Goal: Task Accomplishment & Management: Complete application form

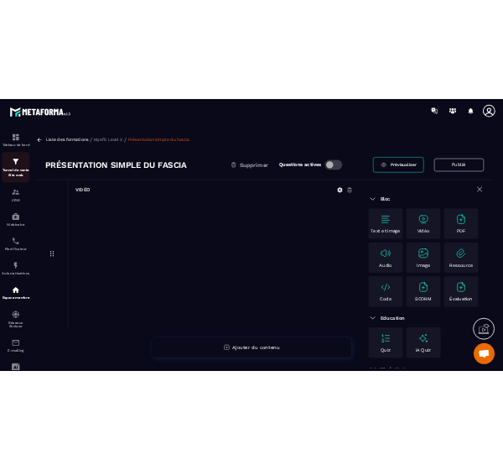
scroll to position [13, 0]
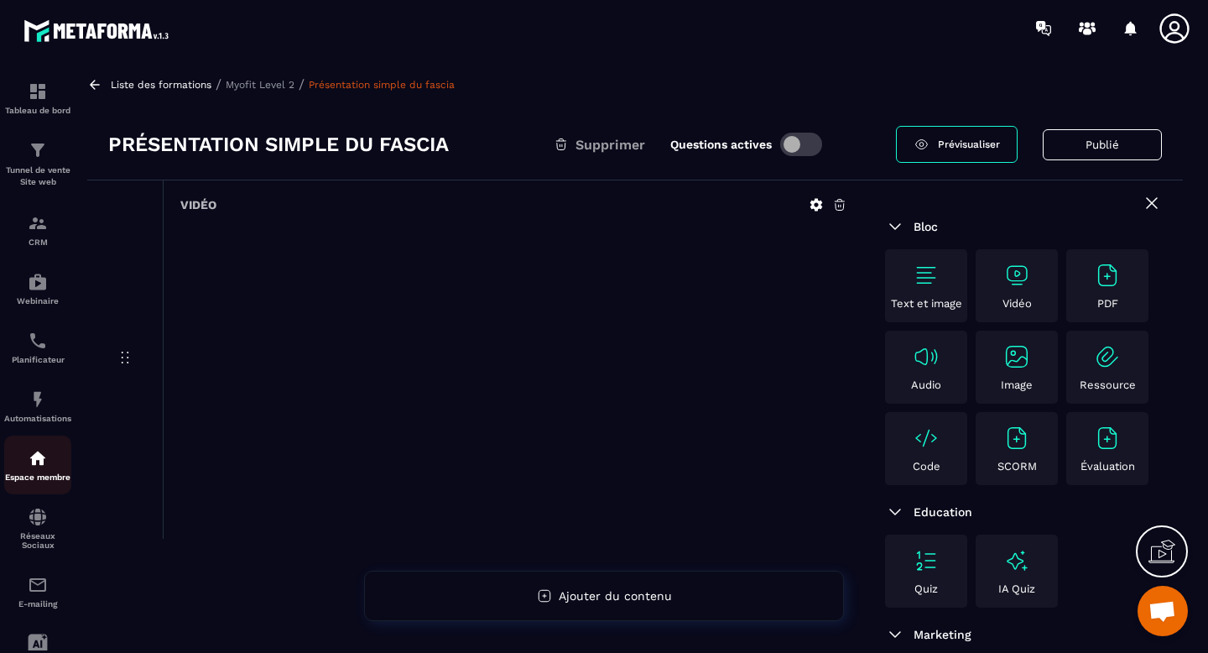
click at [48, 473] on div "Espace membre" at bounding box center [37, 465] width 67 height 34
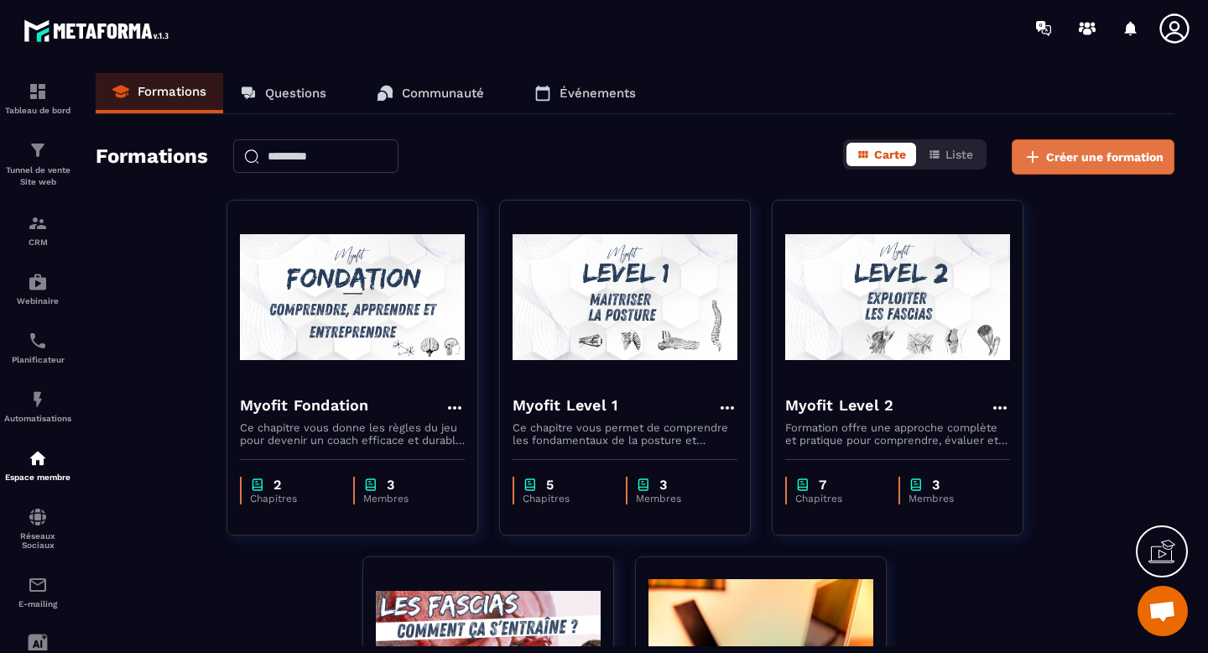
click at [1053, 157] on span "Créer une formation" at bounding box center [1104, 156] width 117 height 17
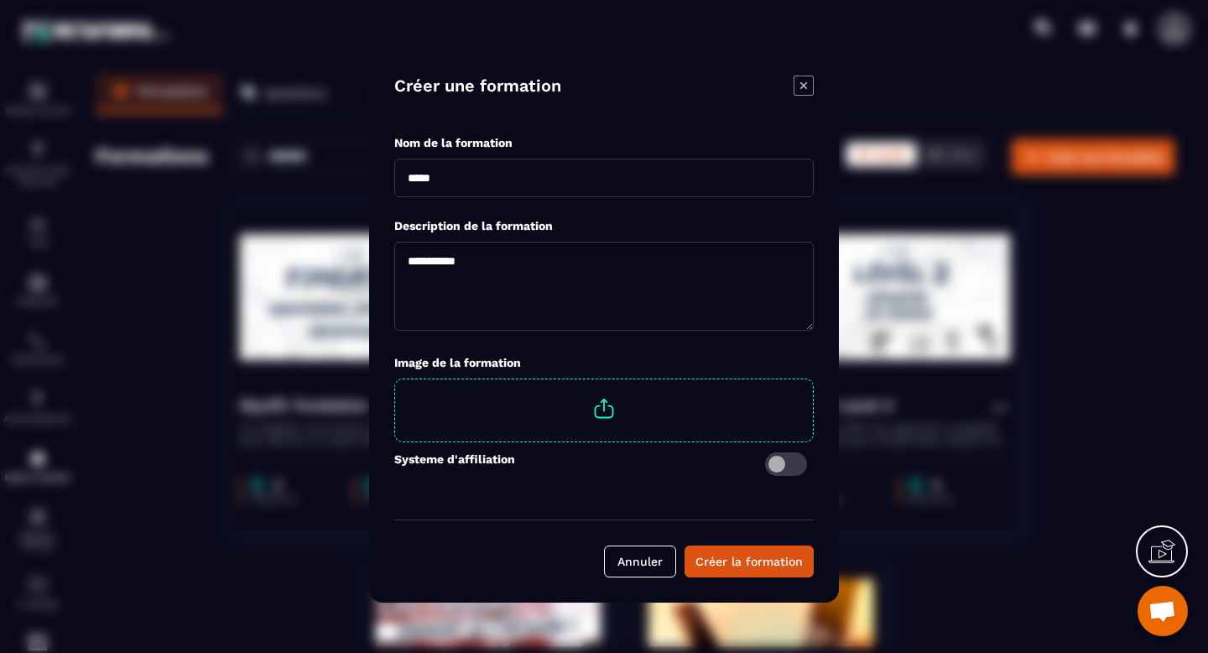
click at [461, 172] on input "Modal window" at bounding box center [603, 178] width 419 height 39
type input "********"
click at [600, 420] on span "Modal window" at bounding box center [604, 408] width 418 height 59
click at [813, 379] on input "Modal window" at bounding box center [813, 379] width 0 height 0
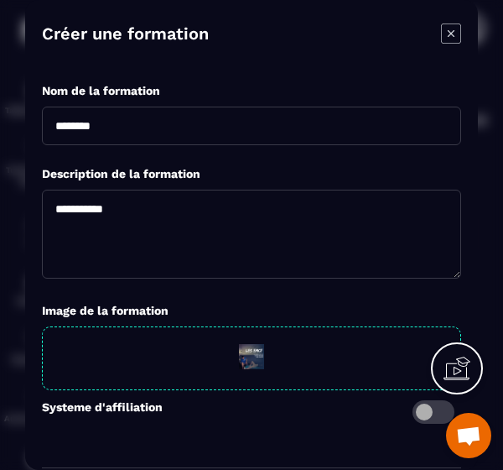
click at [90, 212] on textarea "Modal window" at bounding box center [251, 234] width 419 height 89
paste textarea "**********"
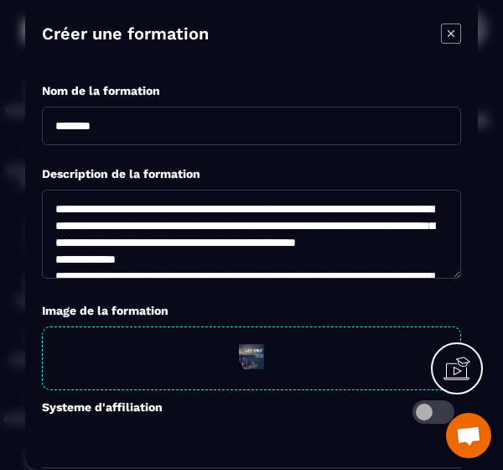
click at [65, 206] on textarea "Modal window" at bounding box center [251, 234] width 419 height 89
drag, startPoint x: 65, startPoint y: 206, endPoint x: 176, endPoint y: 209, distance: 111.6
click at [176, 209] on textarea "Modal window" at bounding box center [251, 234] width 419 height 89
click at [405, 207] on textarea "Modal window" at bounding box center [251, 234] width 419 height 89
drag, startPoint x: 334, startPoint y: 227, endPoint x: 58, endPoint y: 221, distance: 276.1
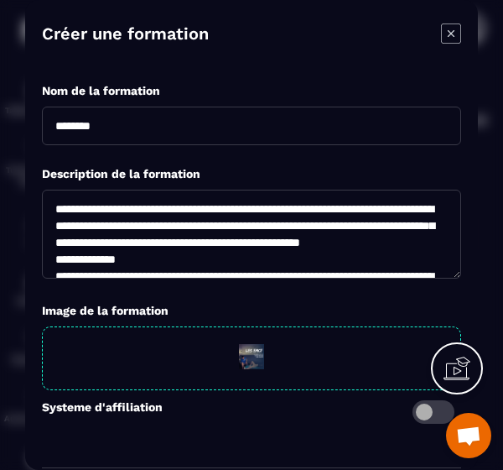
click at [58, 221] on textarea "Modal window" at bounding box center [251, 234] width 419 height 89
click at [82, 206] on textarea "Modal window" at bounding box center [251, 234] width 419 height 89
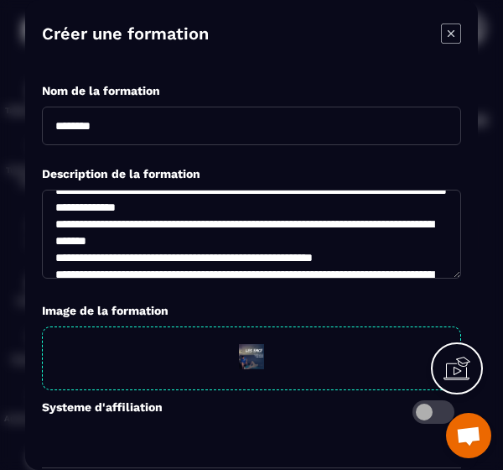
scroll to position [36, 0]
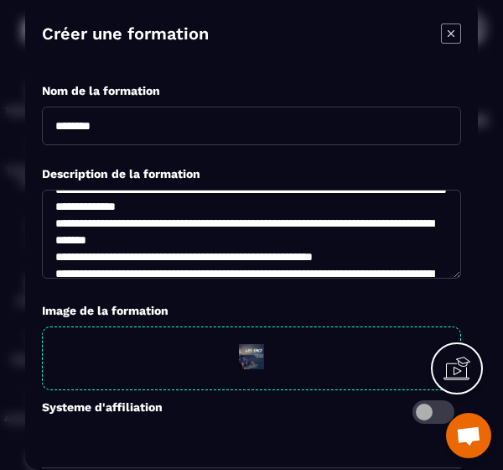
click at [58, 225] on textarea "Modal window" at bounding box center [251, 234] width 419 height 89
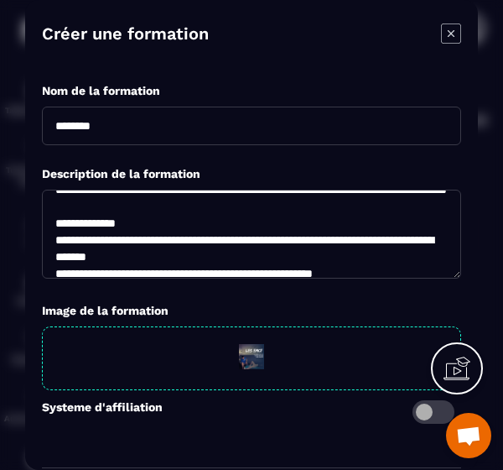
scroll to position [66, 0]
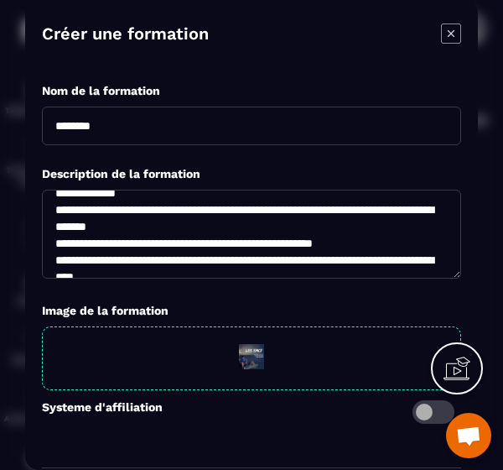
click at [305, 225] on textarea "Modal window" at bounding box center [251, 234] width 419 height 89
click at [309, 259] on textarea "Modal window" at bounding box center [251, 234] width 419 height 89
click at [0, 0] on lt-strong "*" at bounding box center [0, 0] width 0 height 0
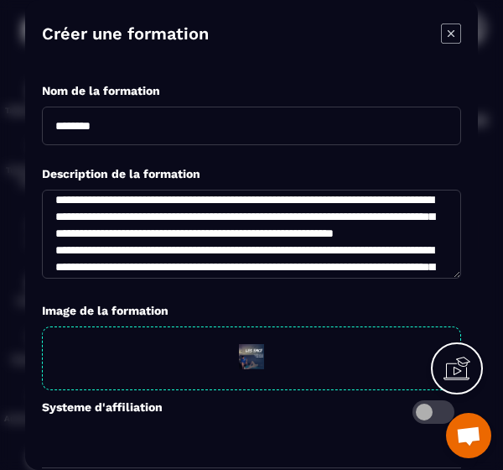
scroll to position [180, 0]
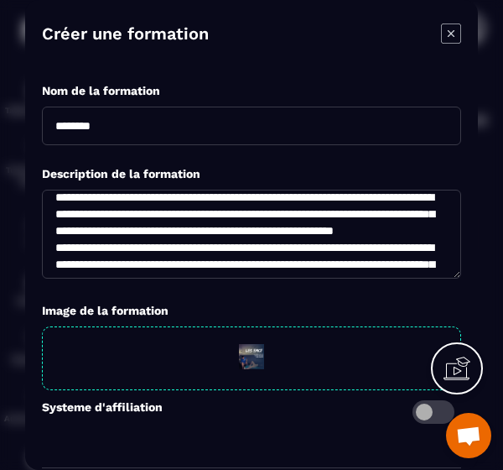
drag, startPoint x: 107, startPoint y: 246, endPoint x: 55, endPoint y: 234, distance: 52.5
click at [55, 234] on textarea "Modal window" at bounding box center [251, 234] width 419 height 89
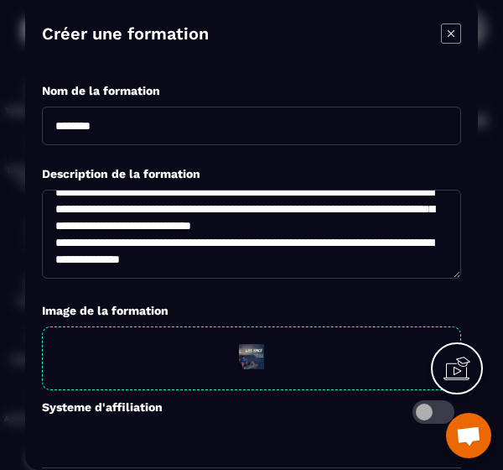
scroll to position [230, 0]
click at [55, 229] on textarea "**********" at bounding box center [251, 234] width 419 height 89
drag, startPoint x: 294, startPoint y: 260, endPoint x: 55, endPoint y: 242, distance: 238.9
click at [55, 242] on textarea "**********" at bounding box center [251, 234] width 419 height 89
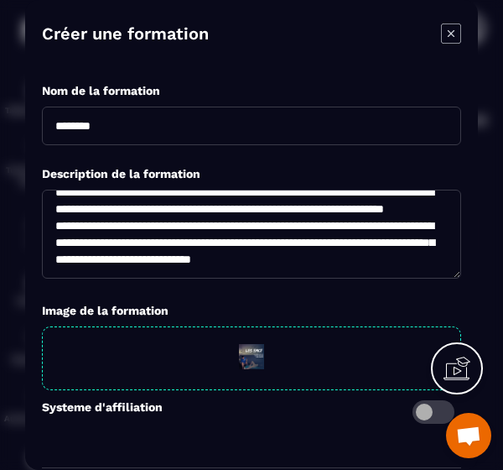
scroll to position [79, 0]
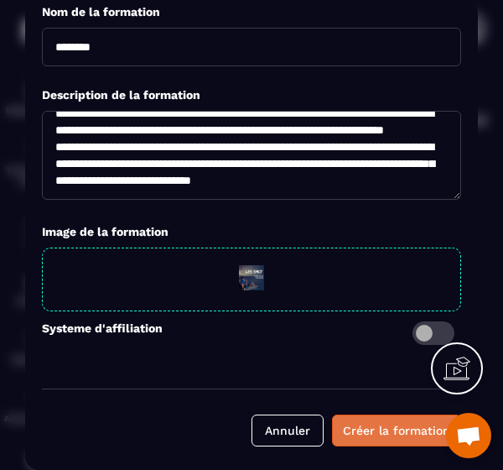
type textarea "**********"
click at [381, 431] on div "Créer la formation" at bounding box center [396, 430] width 107 height 17
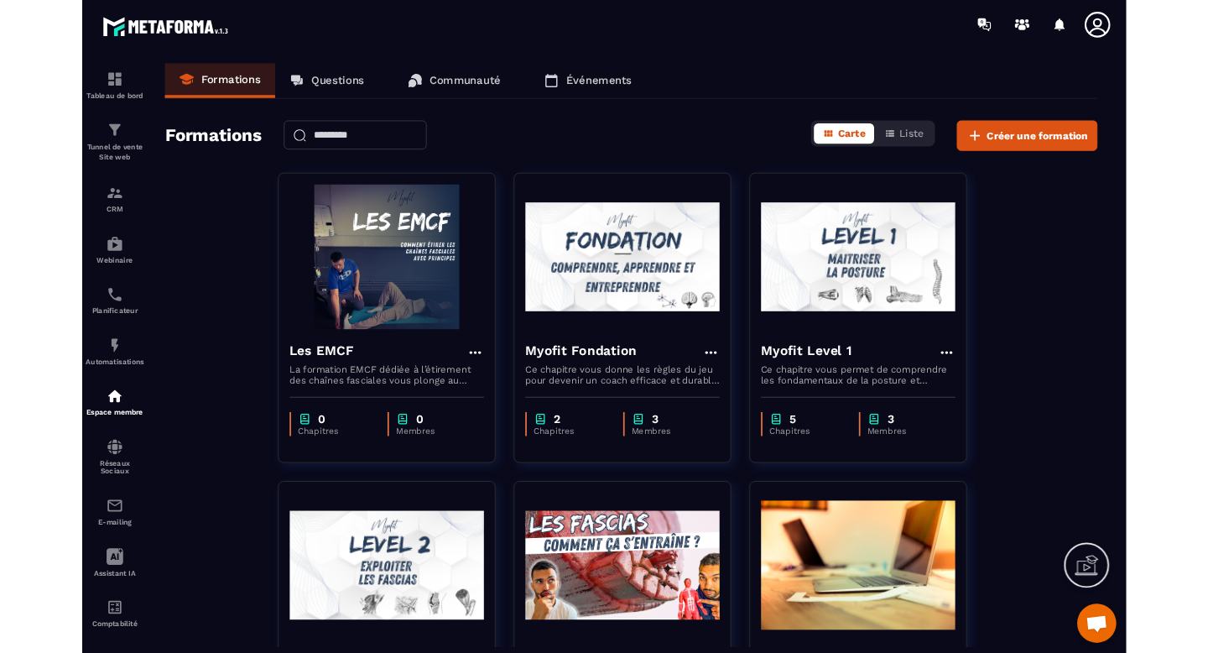
scroll to position [0, 0]
